Goal: Transaction & Acquisition: Purchase product/service

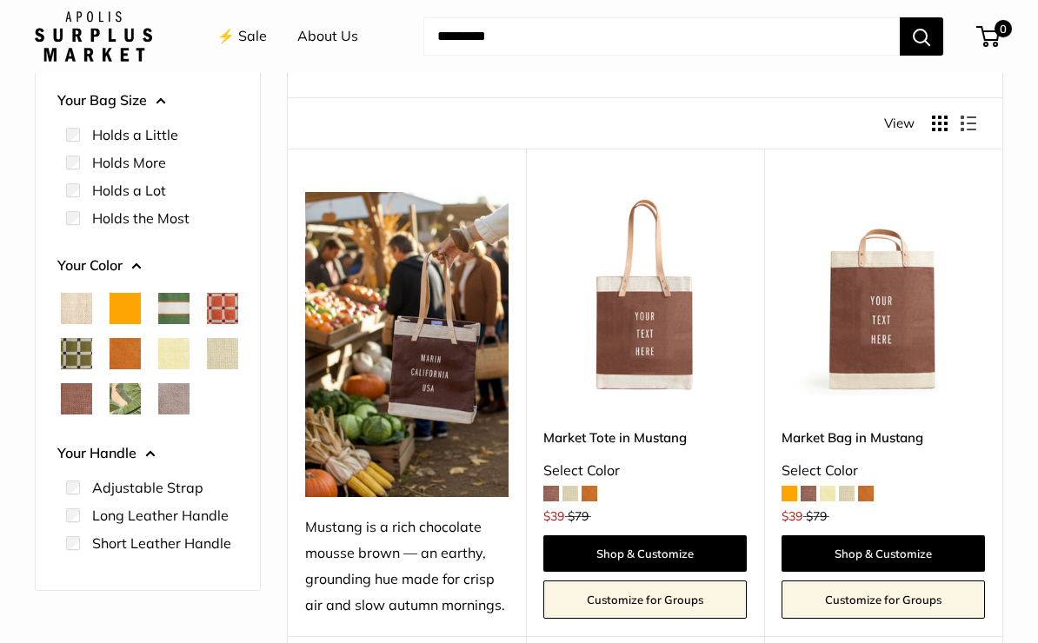
scroll to position [196, 0]
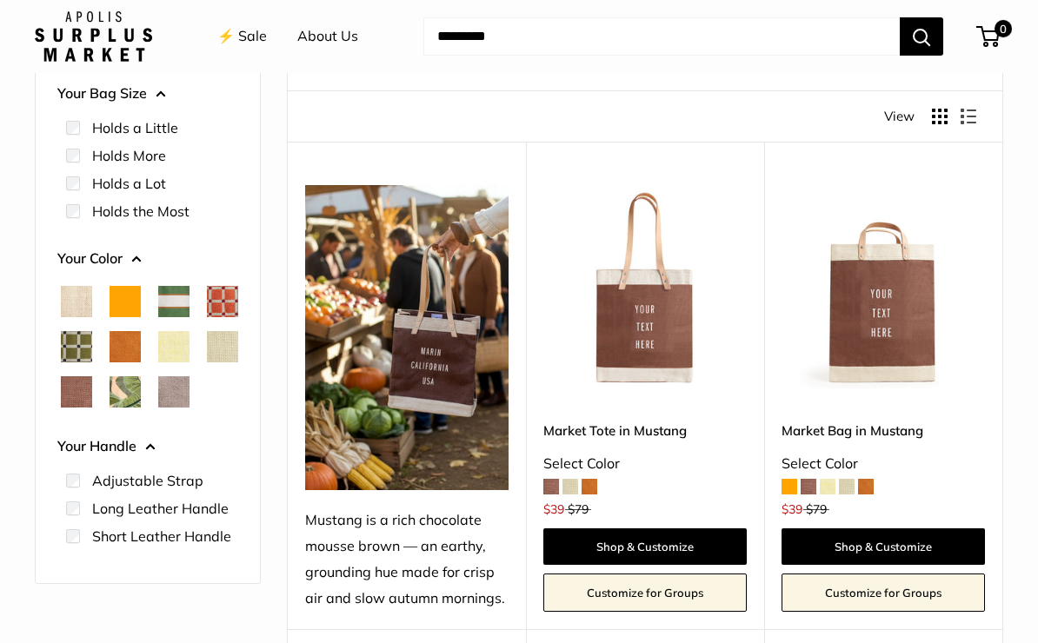
click at [596, 479] on span at bounding box center [590, 487] width 16 height 16
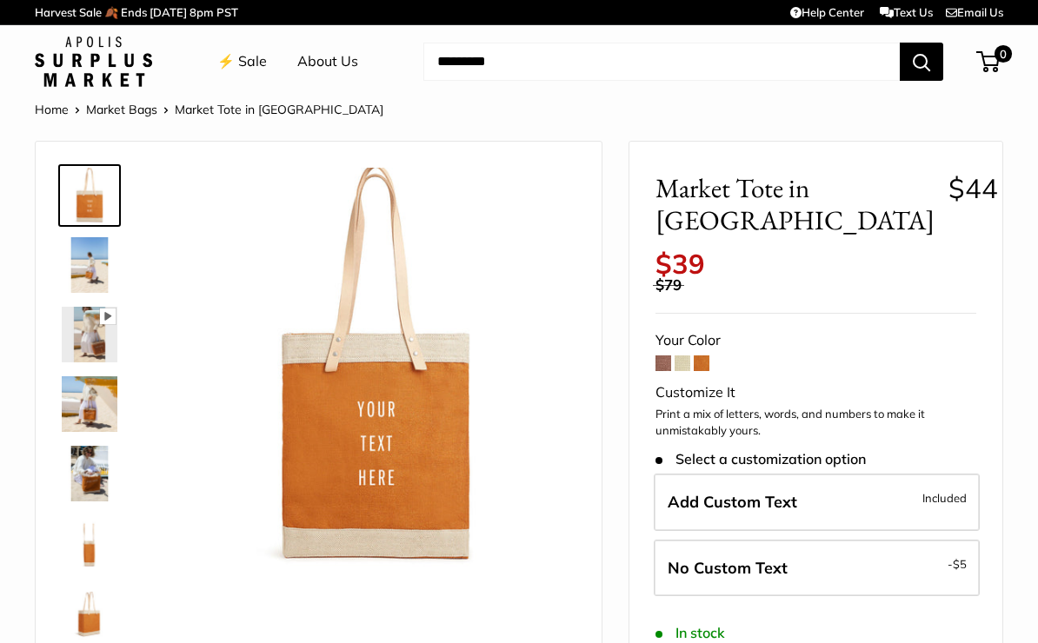
click at [682, 356] on span at bounding box center [683, 364] width 16 height 16
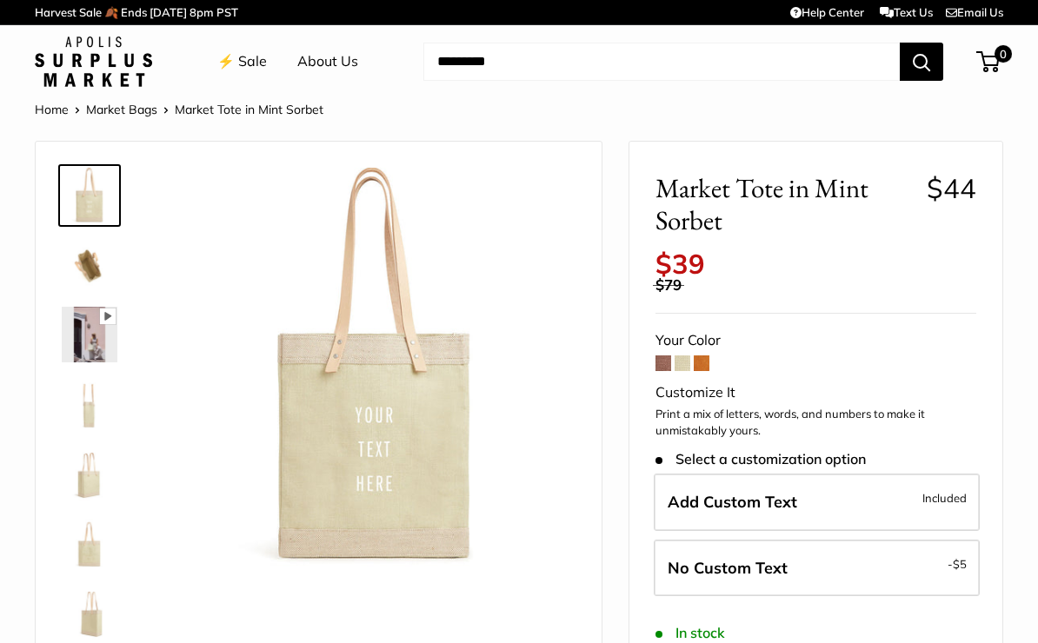
click at [664, 356] on span at bounding box center [664, 364] width 16 height 16
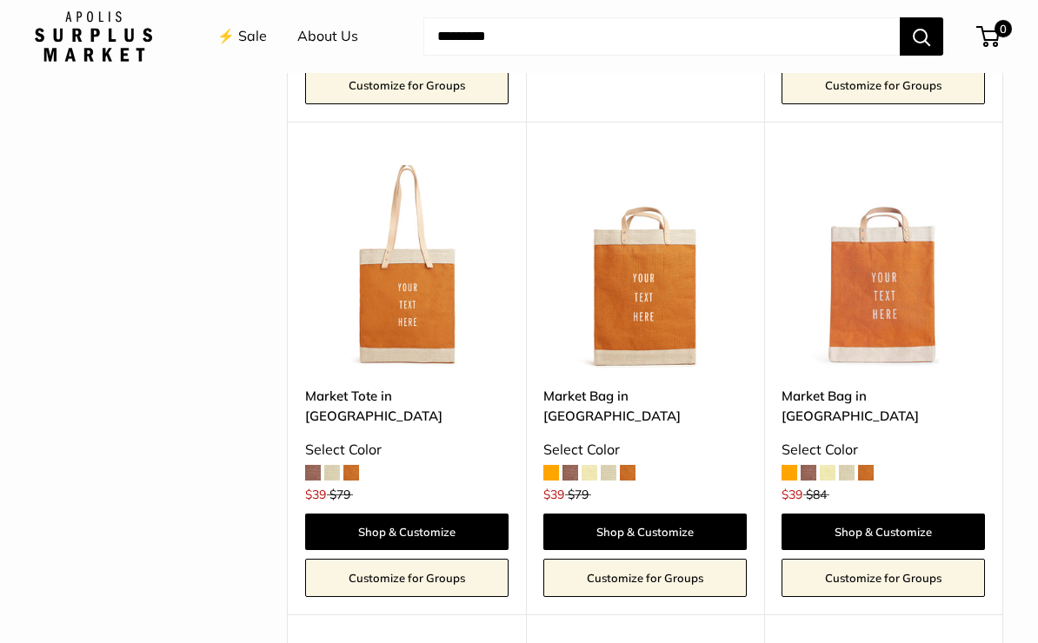
scroll to position [2141, 0]
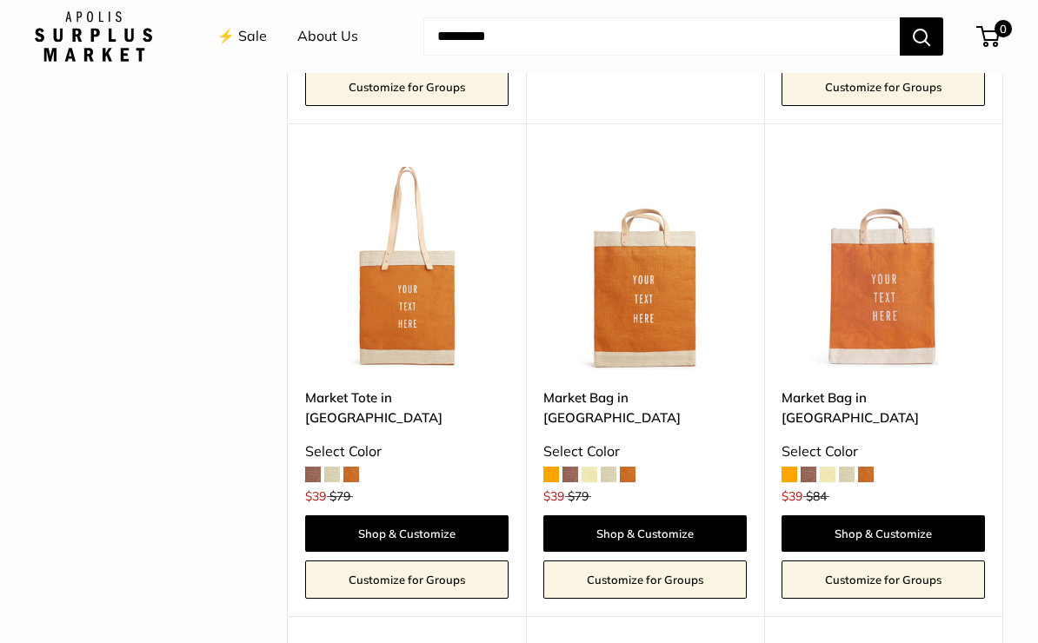
click at [436, 516] on link "Shop & Customize" at bounding box center [406, 534] width 203 height 37
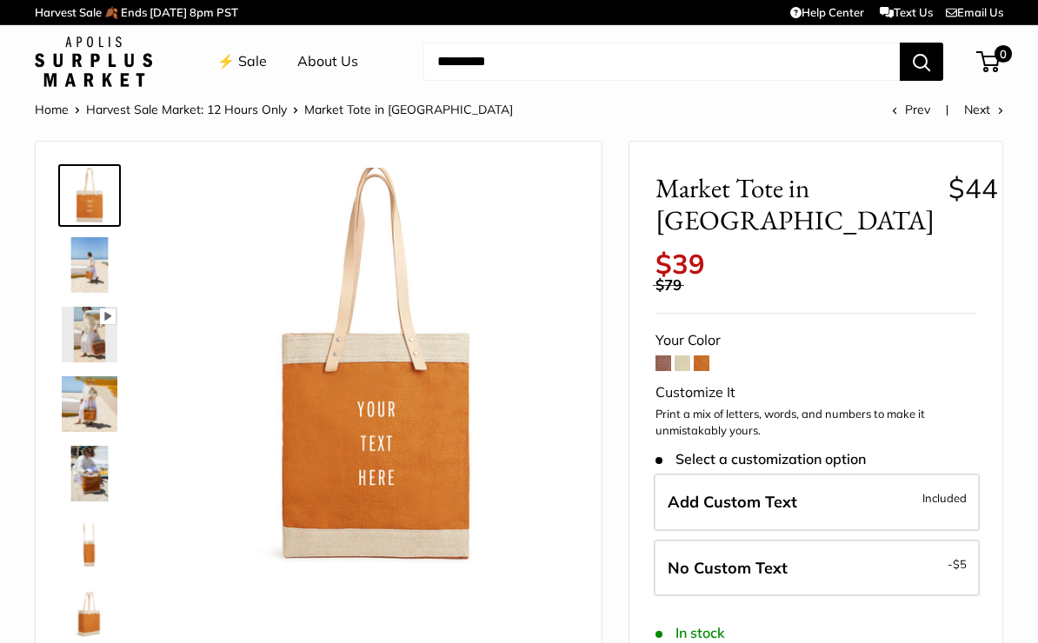
click at [874, 474] on label "Add Custom Text Included" at bounding box center [817, 502] width 326 height 57
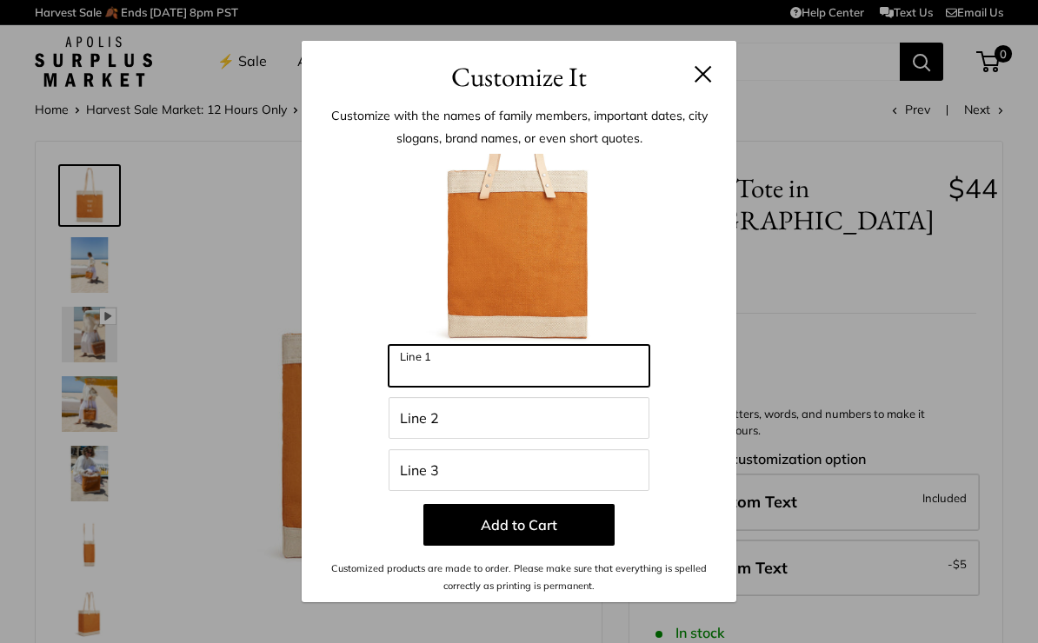
click at [549, 370] on input "Line 1" at bounding box center [519, 366] width 261 height 42
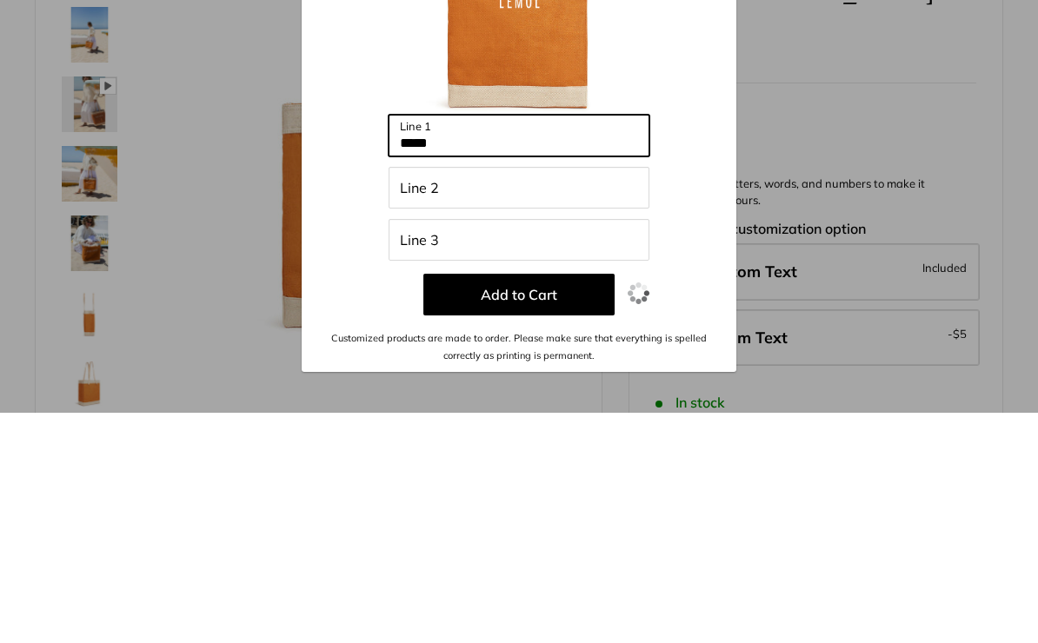
type input "******"
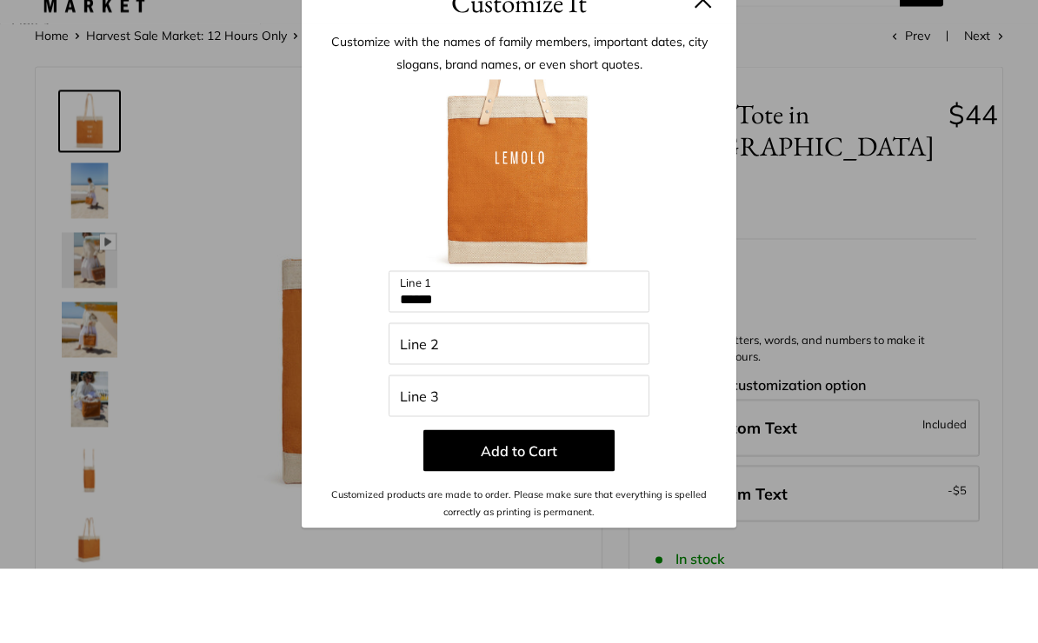
scroll to position [75, 0]
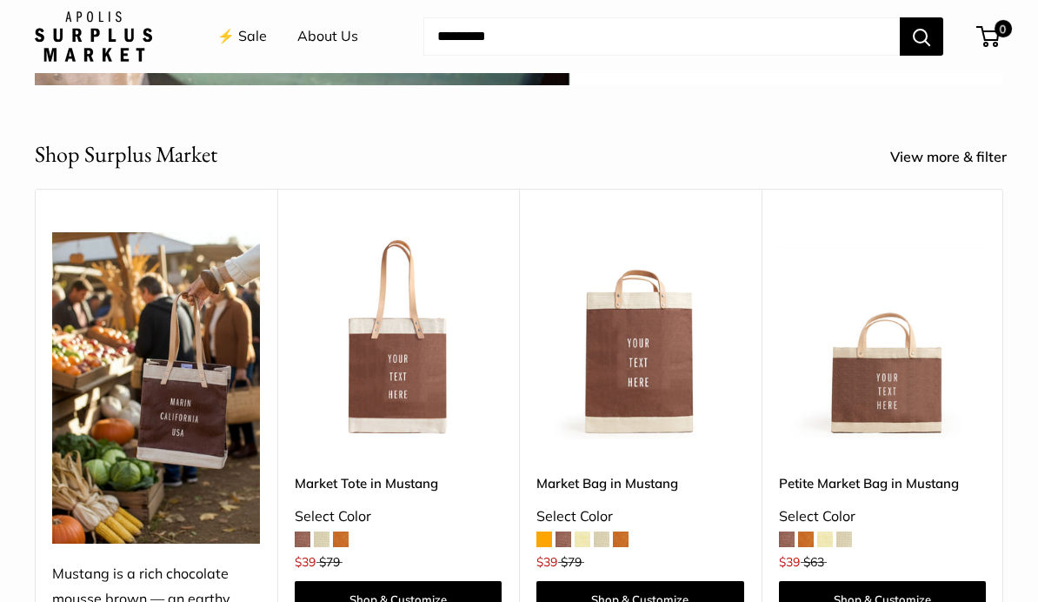
scroll to position [498, 0]
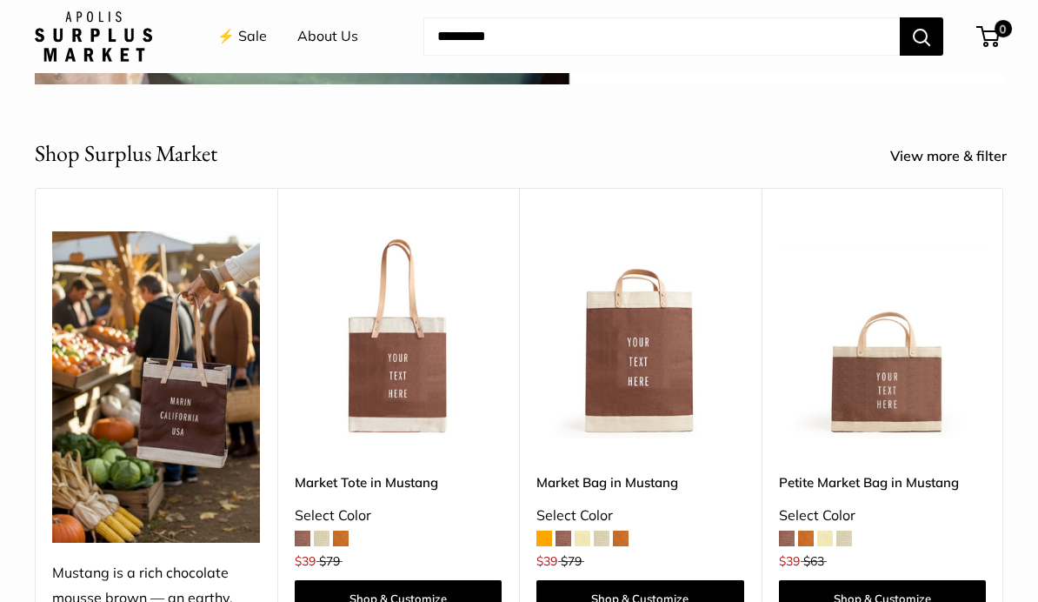
click at [348, 532] on span at bounding box center [341, 538] width 16 height 16
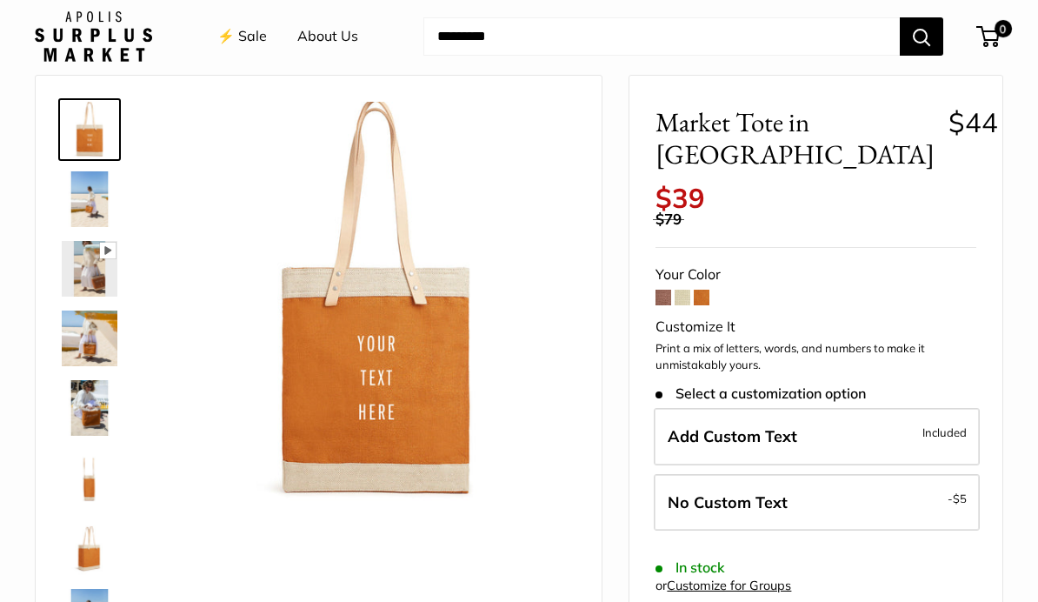
scroll to position [67, 0]
click at [84, 552] on img at bounding box center [90, 546] width 56 height 56
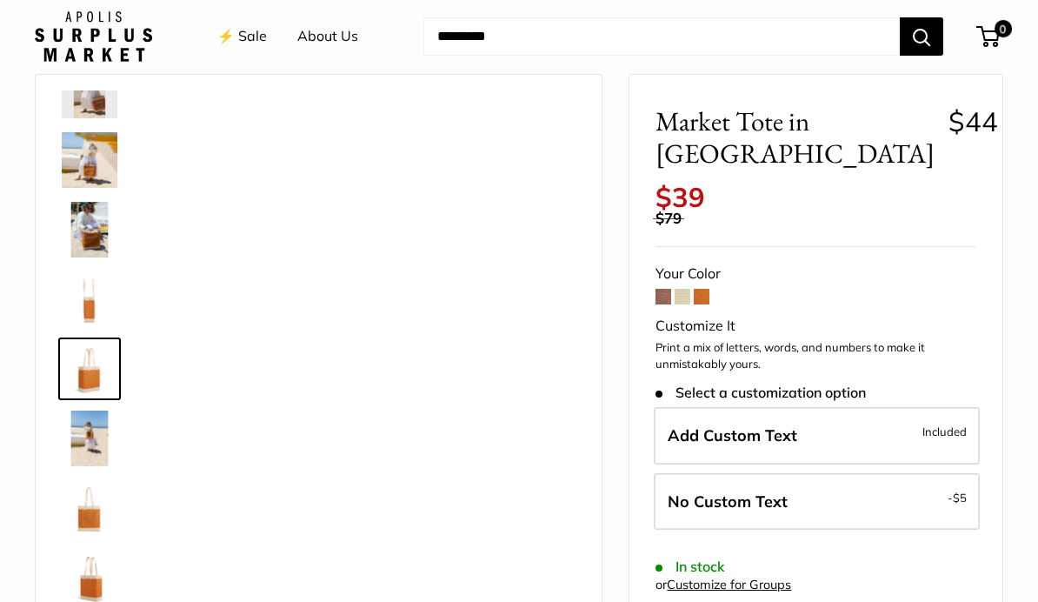
scroll to position [193, 0]
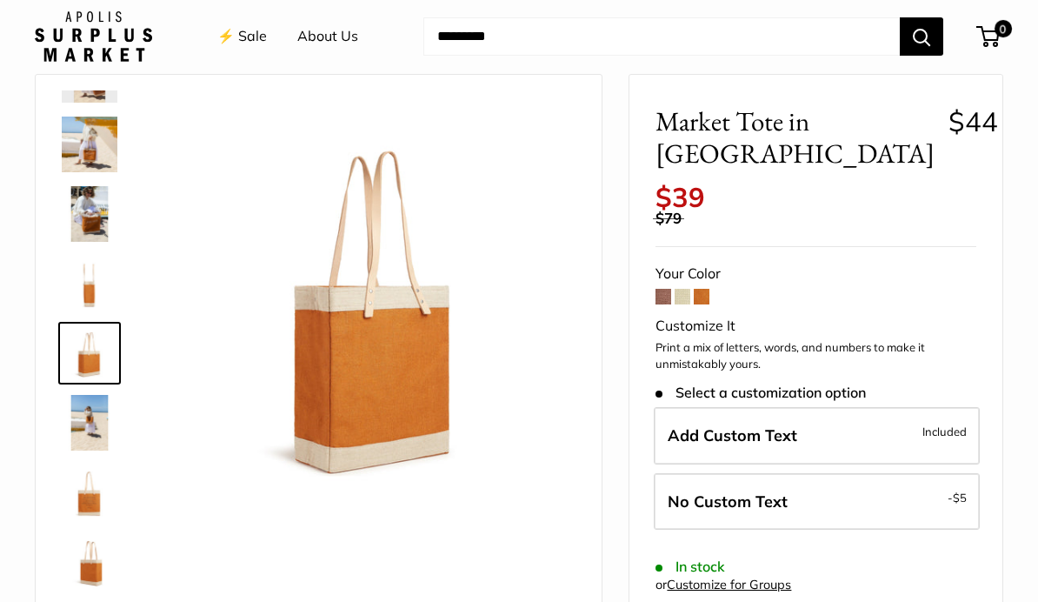
click at [78, 216] on img at bounding box center [90, 214] width 56 height 56
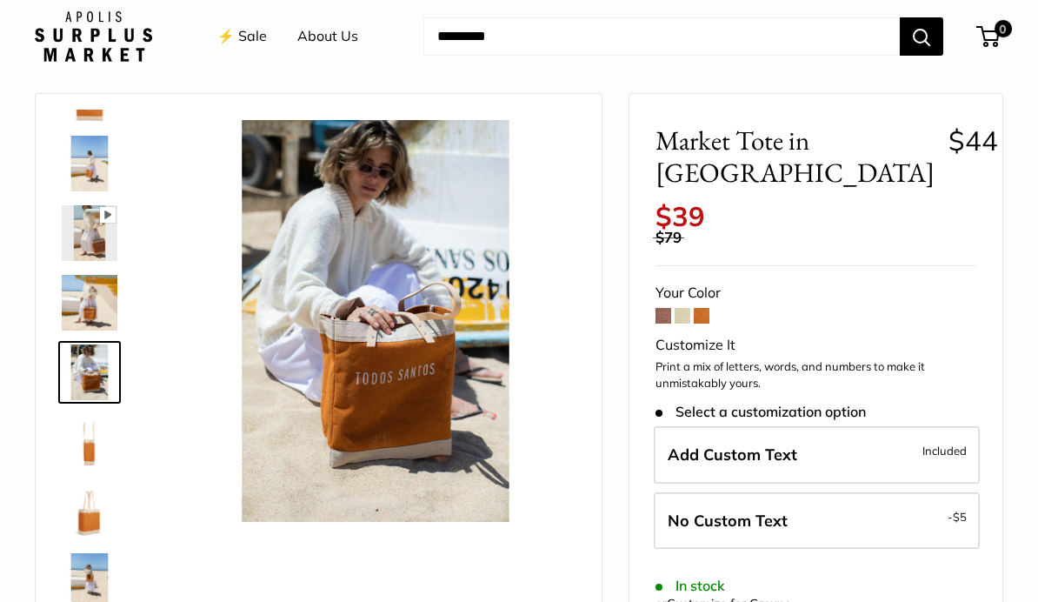
scroll to position [47, 0]
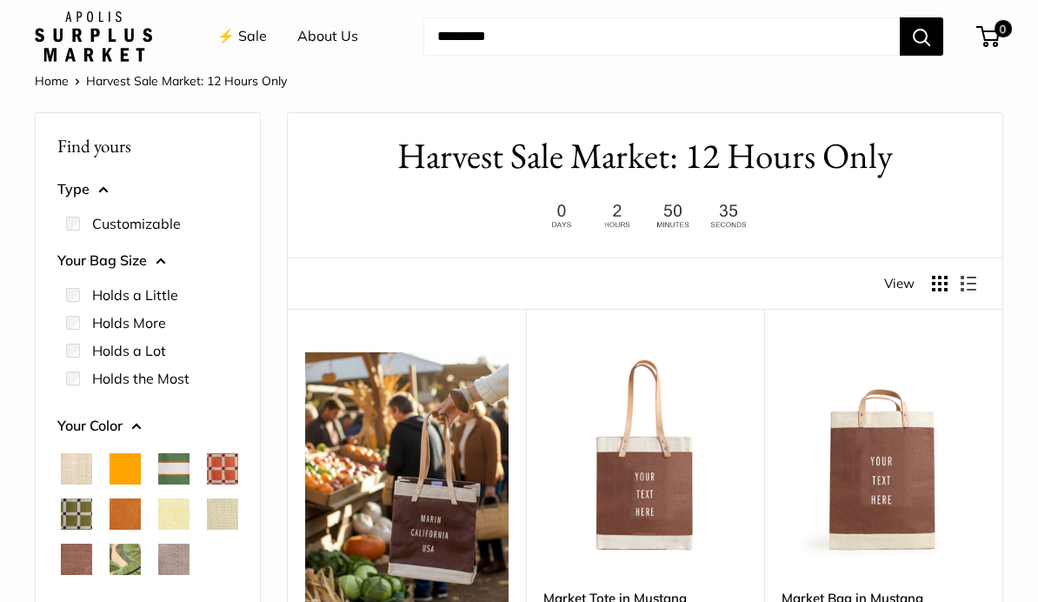
scroll to position [37, 0]
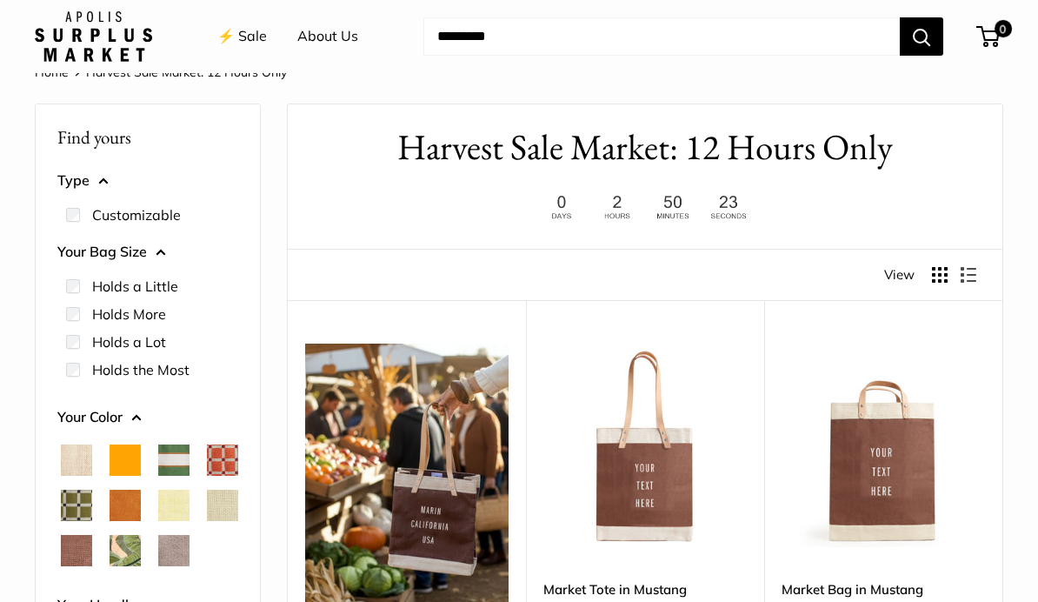
click at [165, 452] on span "Court Green" at bounding box center [173, 459] width 31 height 31
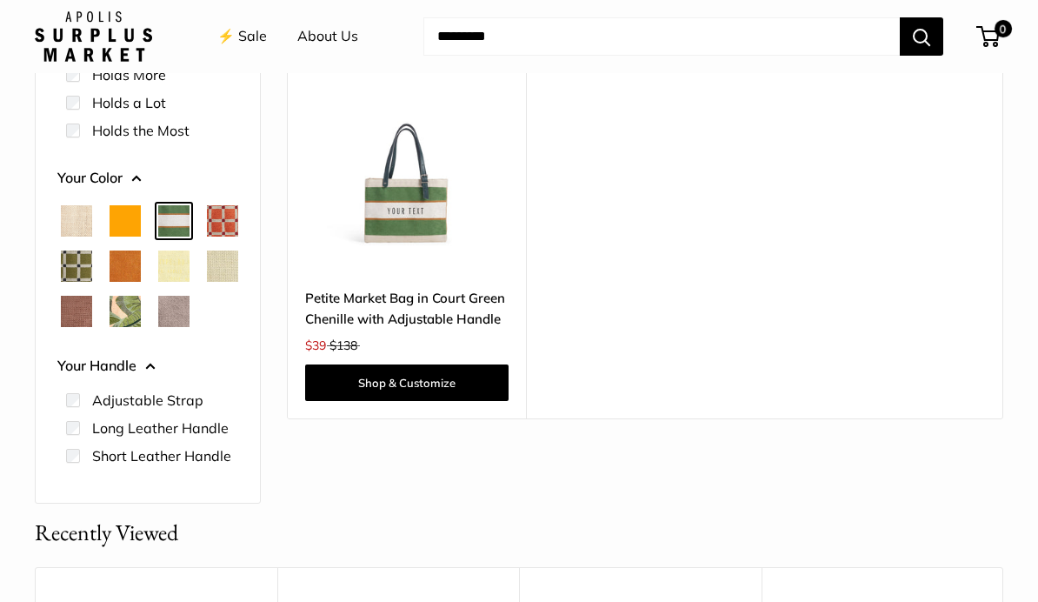
scroll to position [312, 0]
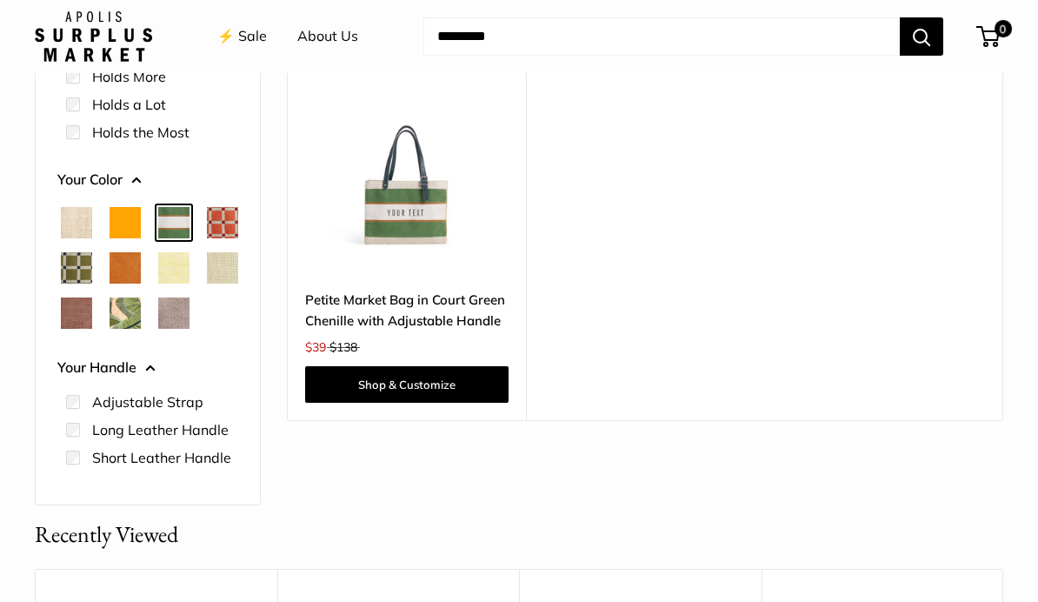
click at [102, 440] on label "Long Leather Handle" at bounding box center [160, 429] width 137 height 21
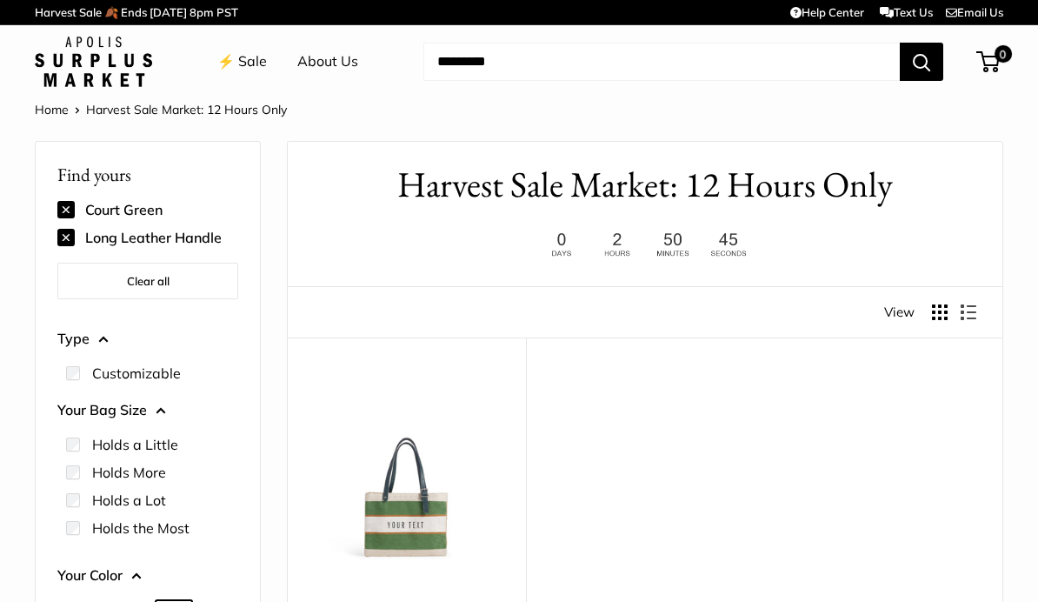
click at [252, 55] on link "⚡️ Sale" at bounding box center [242, 62] width 50 height 26
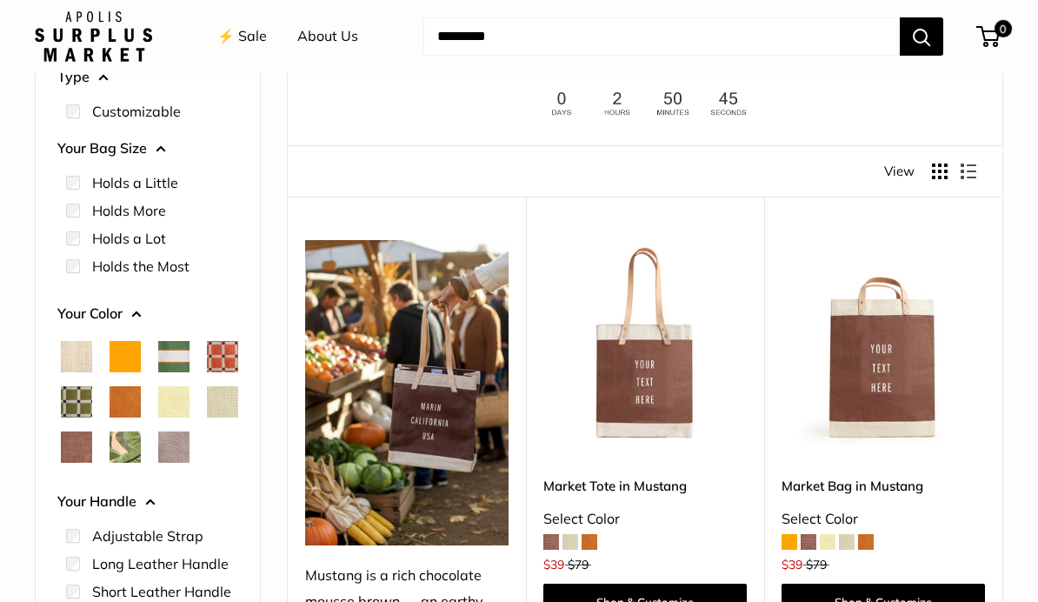
scroll to position [220, 0]
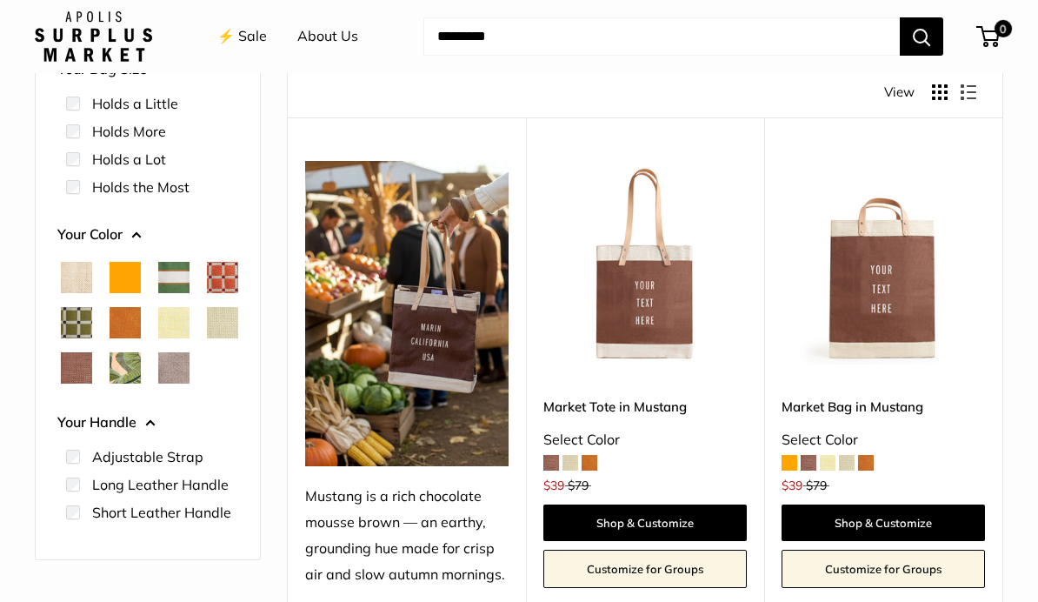
click at [592, 463] on span at bounding box center [590, 463] width 16 height 16
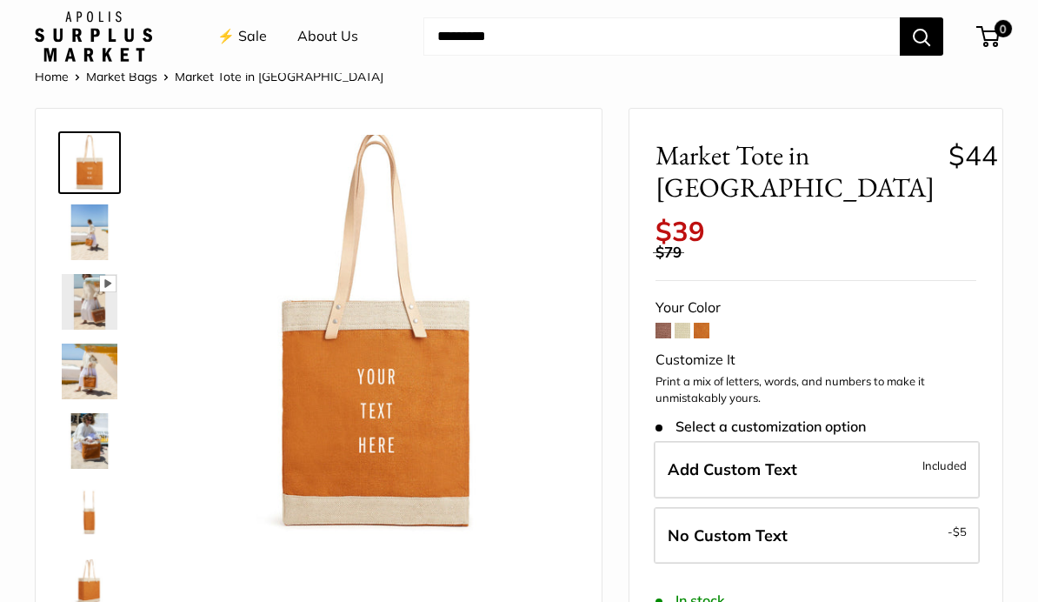
scroll to position [34, 0]
click at [889, 440] on label "Add Custom Text Included" at bounding box center [817, 468] width 326 height 57
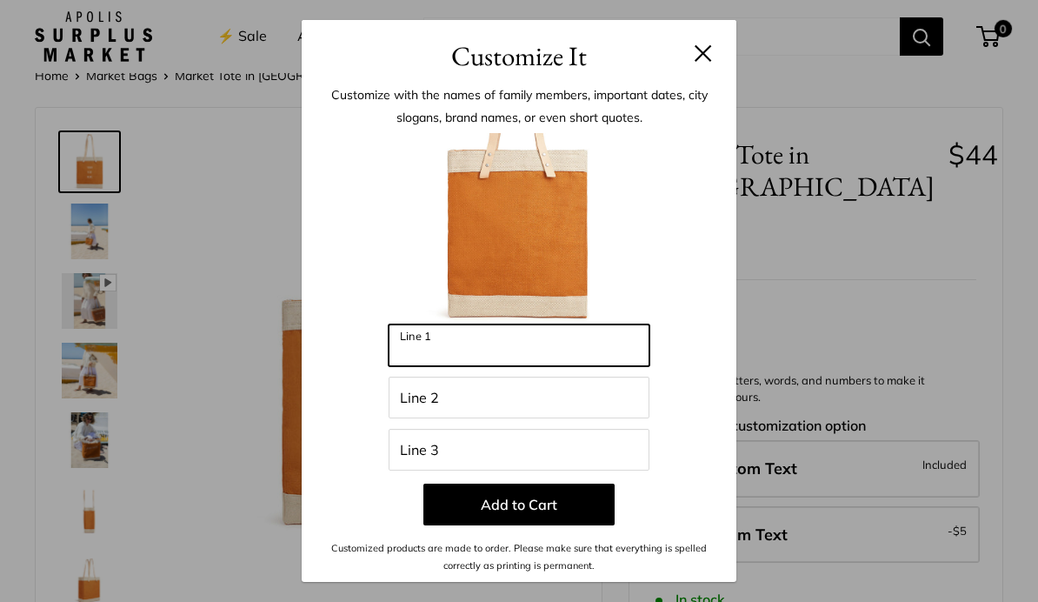
click at [534, 366] on input "Line 1" at bounding box center [519, 345] width 261 height 42
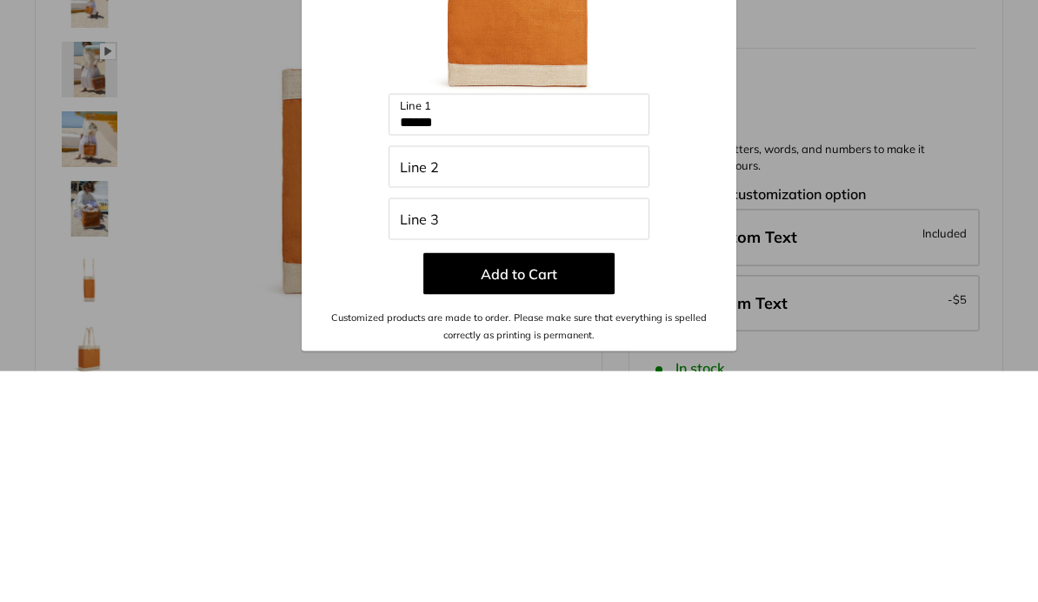
scroll to position [265, 0]
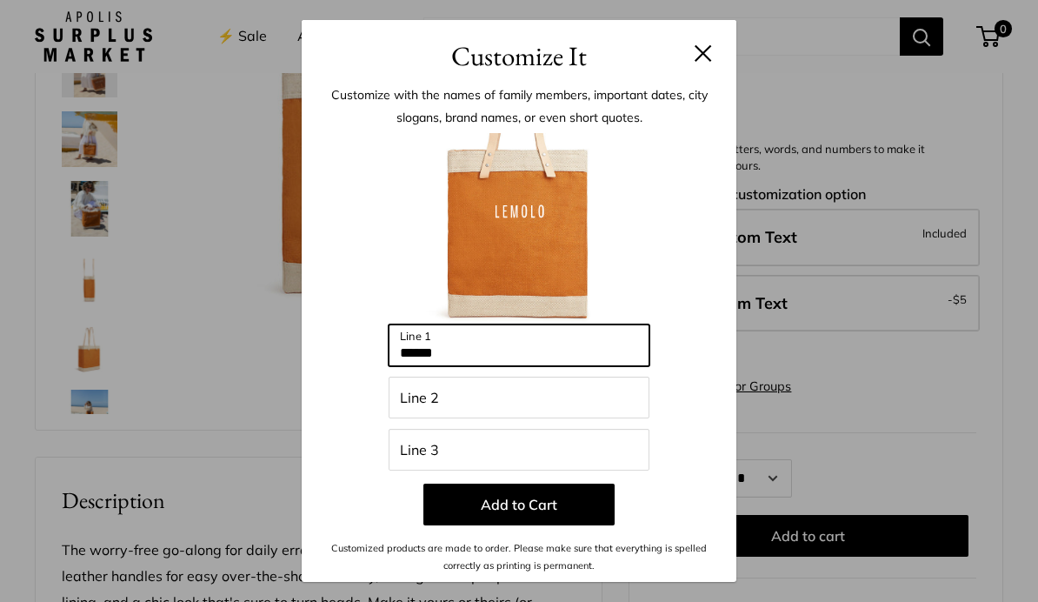
type input "******"
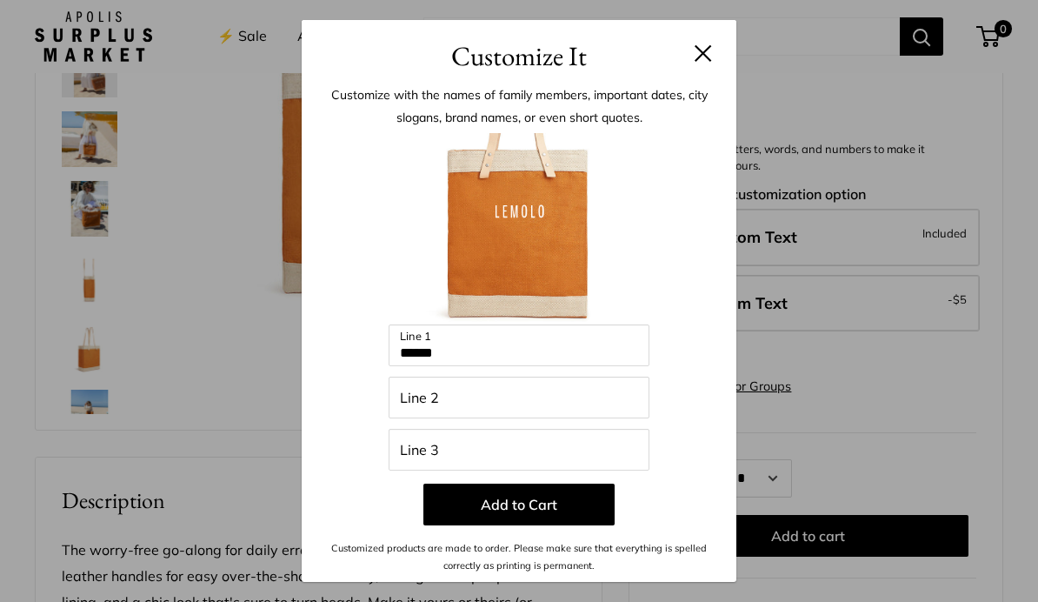
click at [553, 525] on button "Add to Cart" at bounding box center [518, 504] width 191 height 42
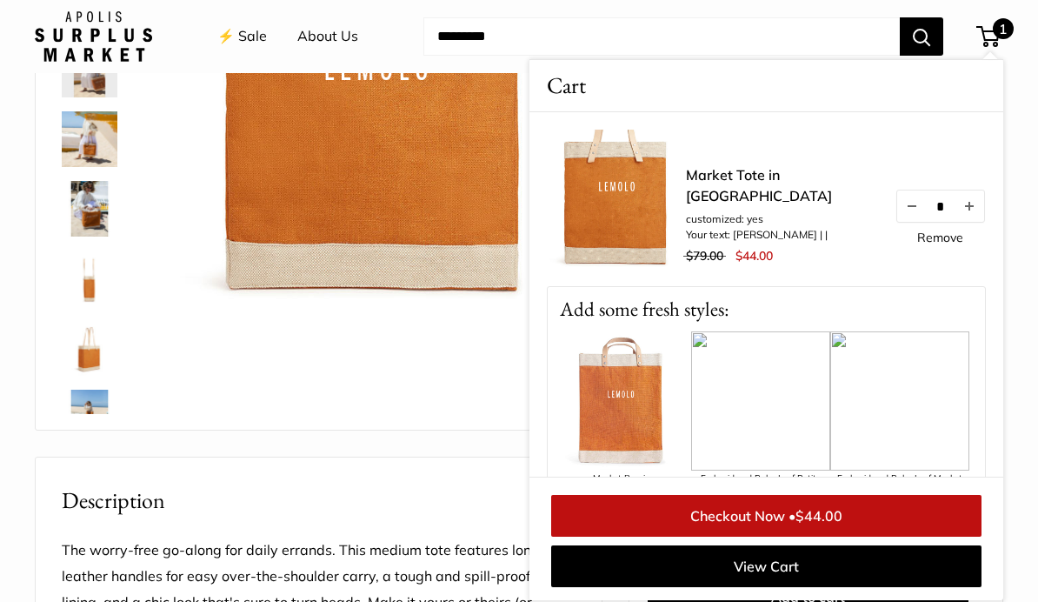
click at [732, 536] on link "Checkout Now • $44.00" at bounding box center [766, 516] width 430 height 42
